Goal: Information Seeking & Learning: Learn about a topic

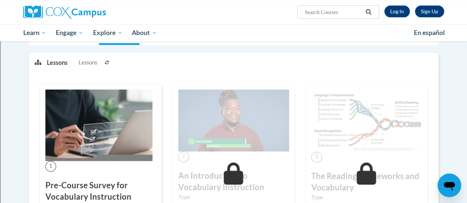
scroll to position [82, 0]
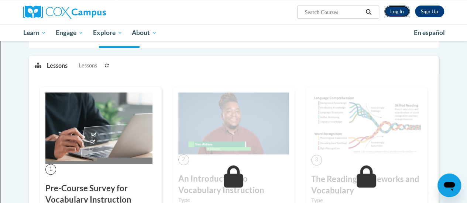
click at [393, 11] on link "Log In" at bounding box center [396, 12] width 25 height 12
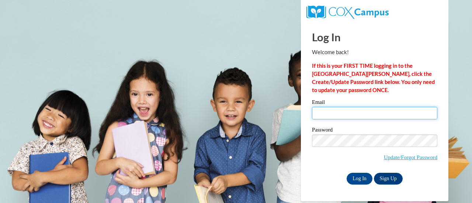
type input "sikonic@sdmfschools.org"
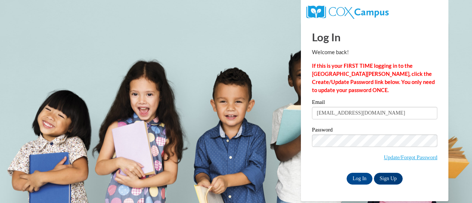
click at [349, 116] on input "sikonic@sdmfschools.org" at bounding box center [374, 113] width 125 height 13
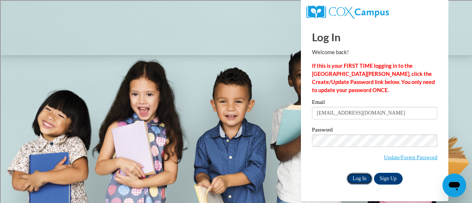
click at [357, 177] on input "Log In" at bounding box center [360, 179] width 26 height 12
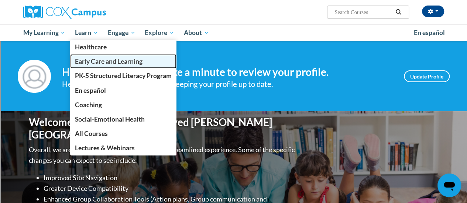
click at [94, 63] on span "Early Care and Learning" at bounding box center [109, 62] width 68 height 8
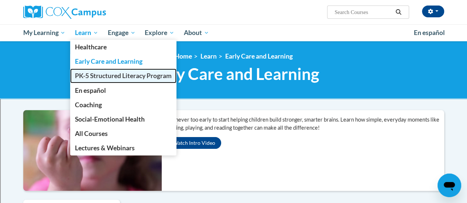
click at [98, 74] on span "PK-5 Structured Literacy Program" at bounding box center [123, 76] width 97 height 8
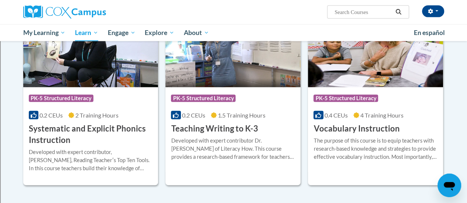
scroll to position [841, 0]
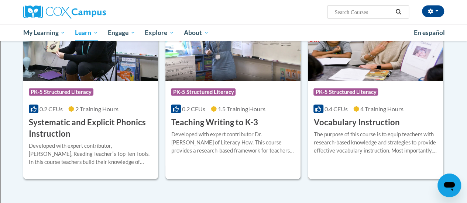
click at [365, 144] on div "The purpose of this course is to equip teachers with research-based knowledge a…" at bounding box center [375, 143] width 124 height 24
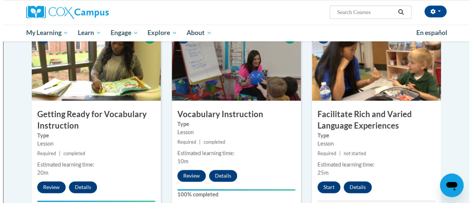
scroll to position [417, 0]
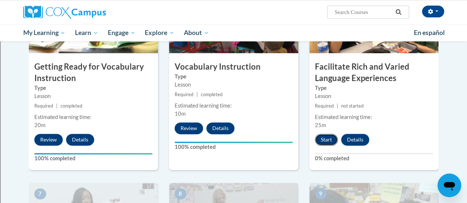
click at [320, 139] on button "Start" at bounding box center [326, 140] width 23 height 12
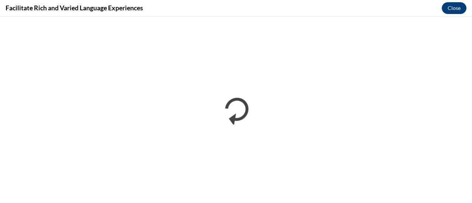
scroll to position [0, 0]
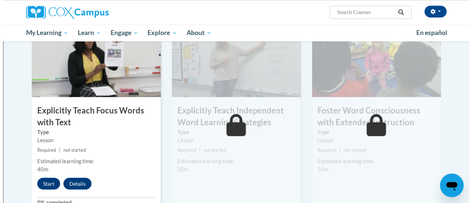
scroll to position [578, 0]
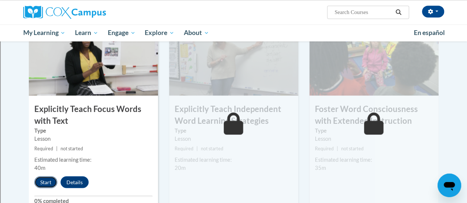
click at [41, 182] on button "Start" at bounding box center [45, 182] width 23 height 12
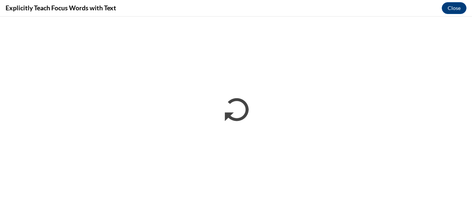
scroll to position [0, 0]
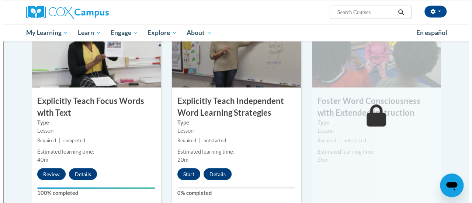
scroll to position [588, 0]
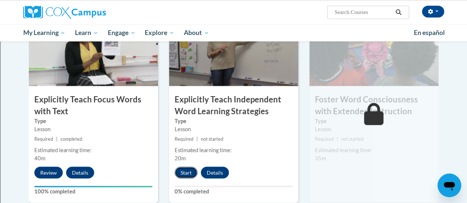
click at [182, 169] on button "Start" at bounding box center [186, 173] width 23 height 12
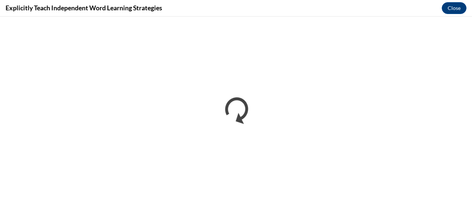
scroll to position [0, 0]
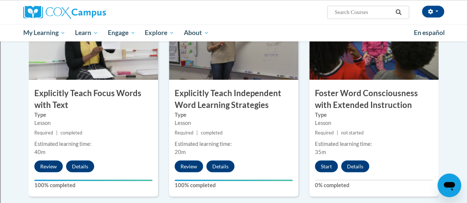
scroll to position [593, 0]
